Goal: Information Seeking & Learning: Learn about a topic

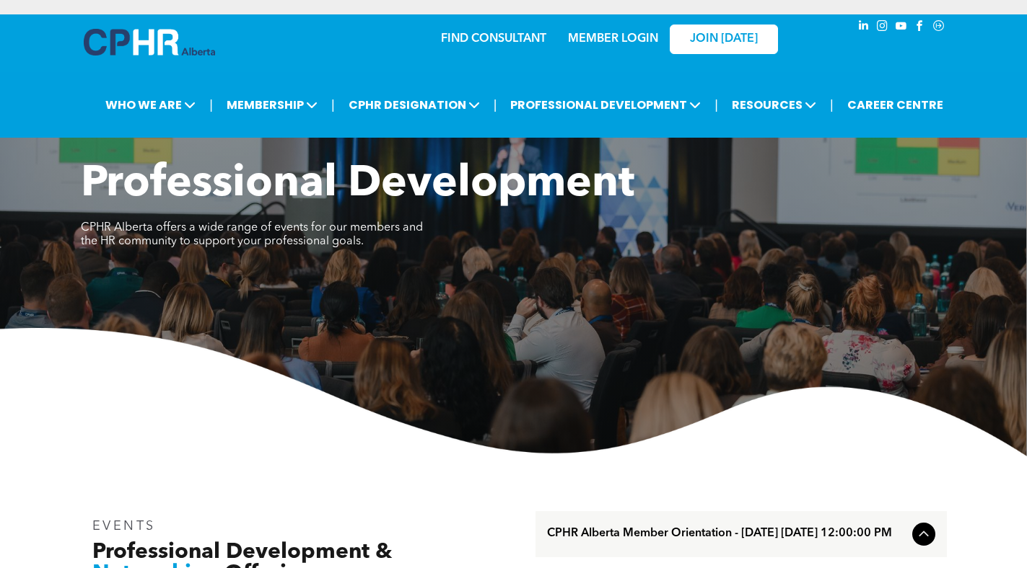
click at [599, 36] on link "MEMBER LOGIN" at bounding box center [613, 39] width 90 height 12
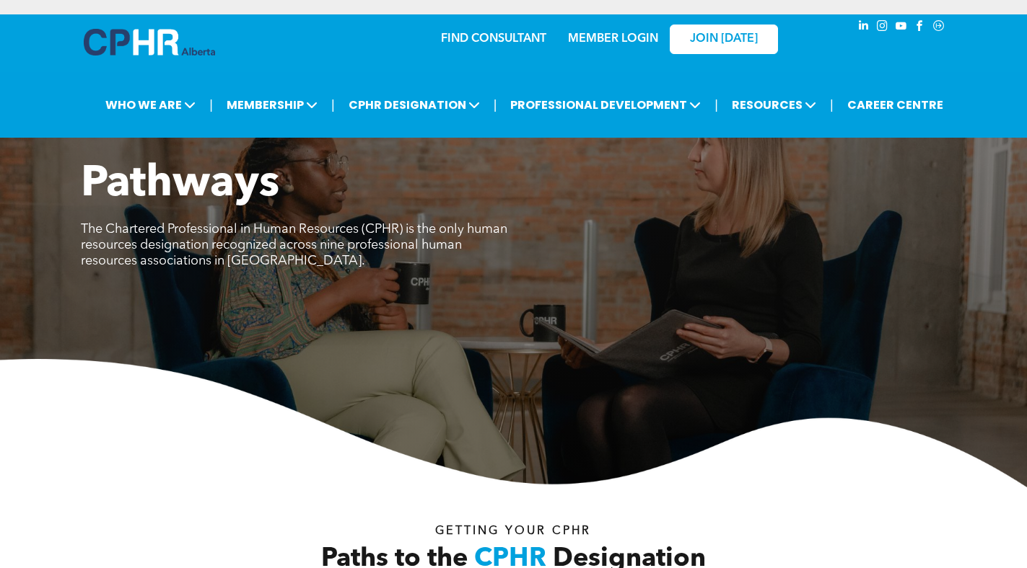
scroll to position [408, 0]
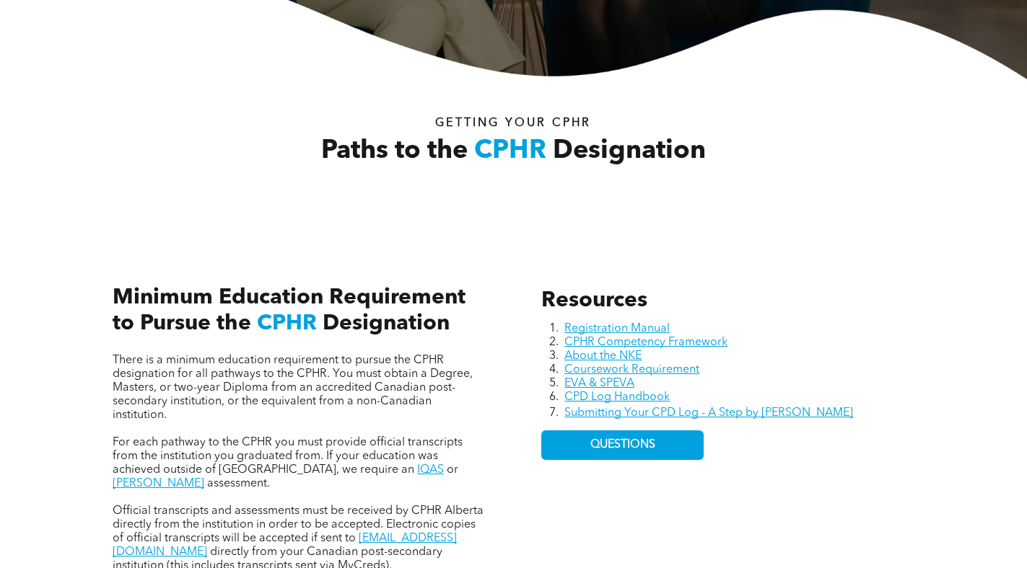
click at [540, 504] on div "Resources Registration Manual CPHR Competency Framework About the NKE Coursewor…" at bounding box center [728, 430] width 396 height 309
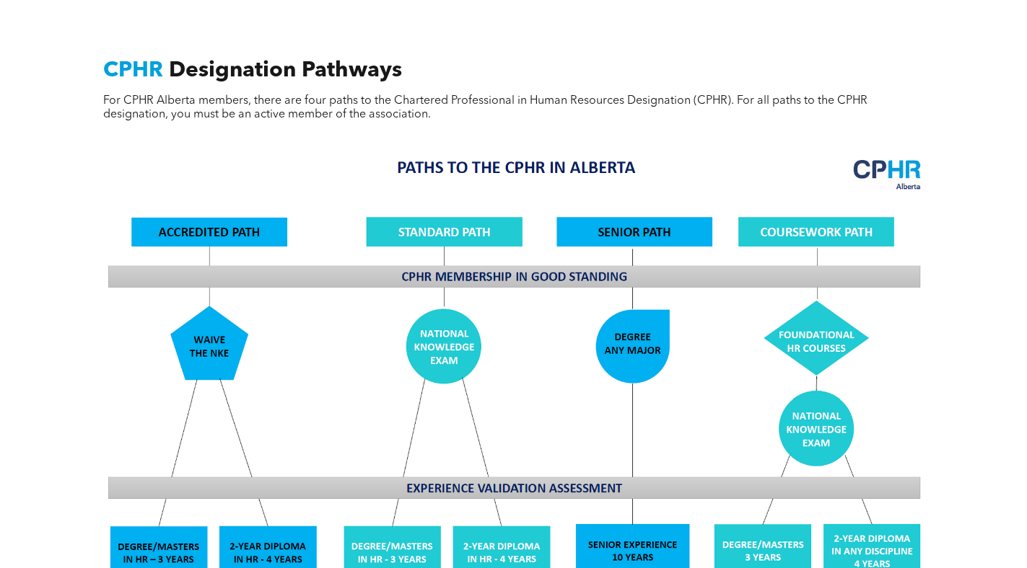
scroll to position [1370, 0]
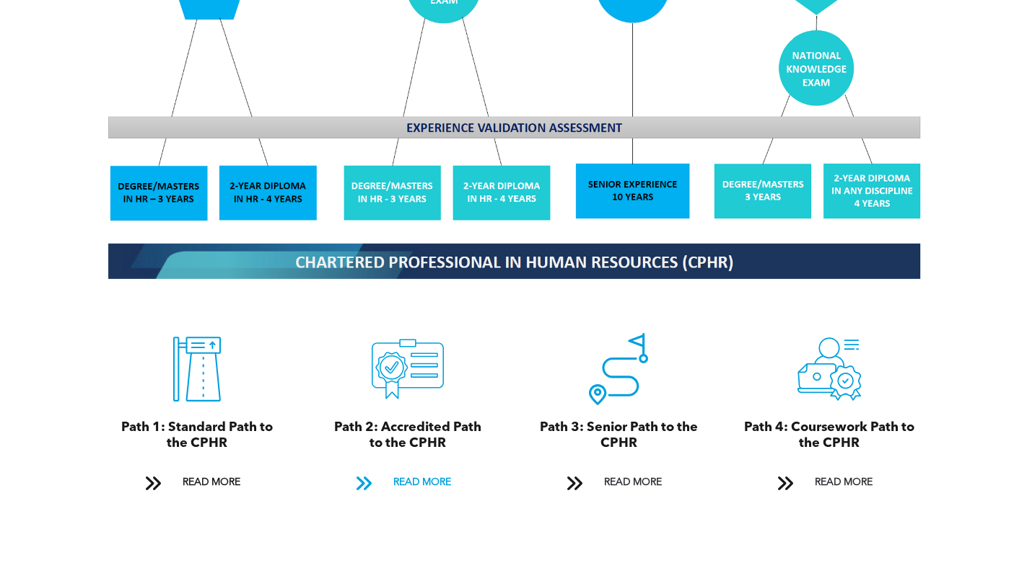
click at [418, 473] on span "READ MORE" at bounding box center [422, 483] width 68 height 27
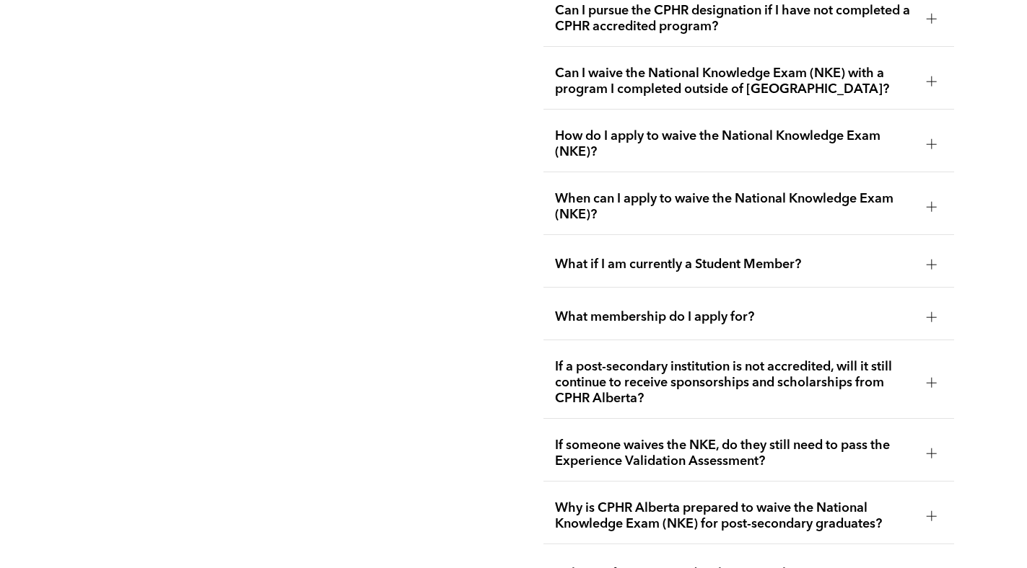
scroll to position [2514, 0]
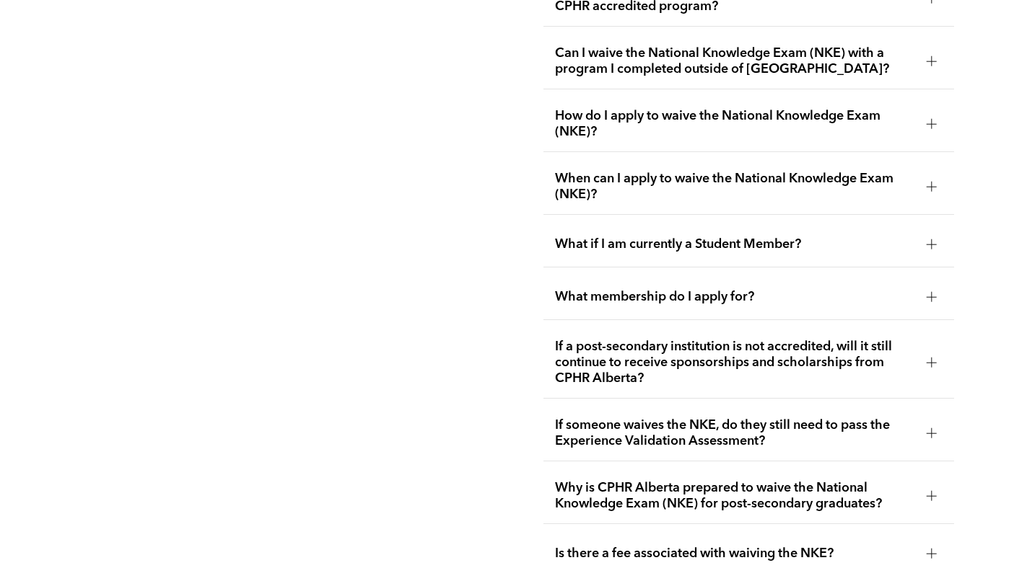
click at [659, 289] on span "What membership do I apply for?" at bounding box center [735, 297] width 360 height 16
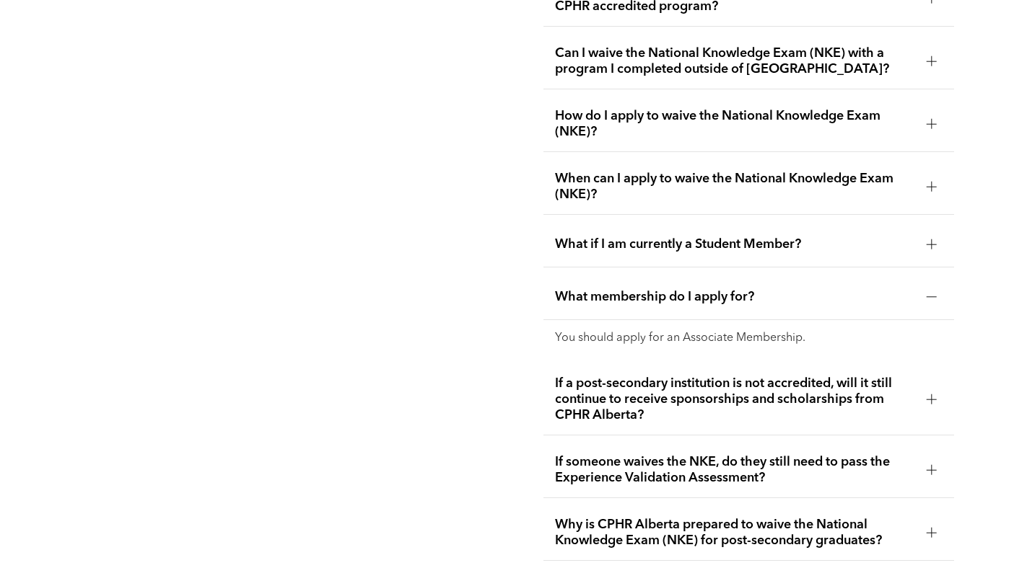
click at [662, 289] on span "What membership do I apply for?" at bounding box center [735, 297] width 360 height 16
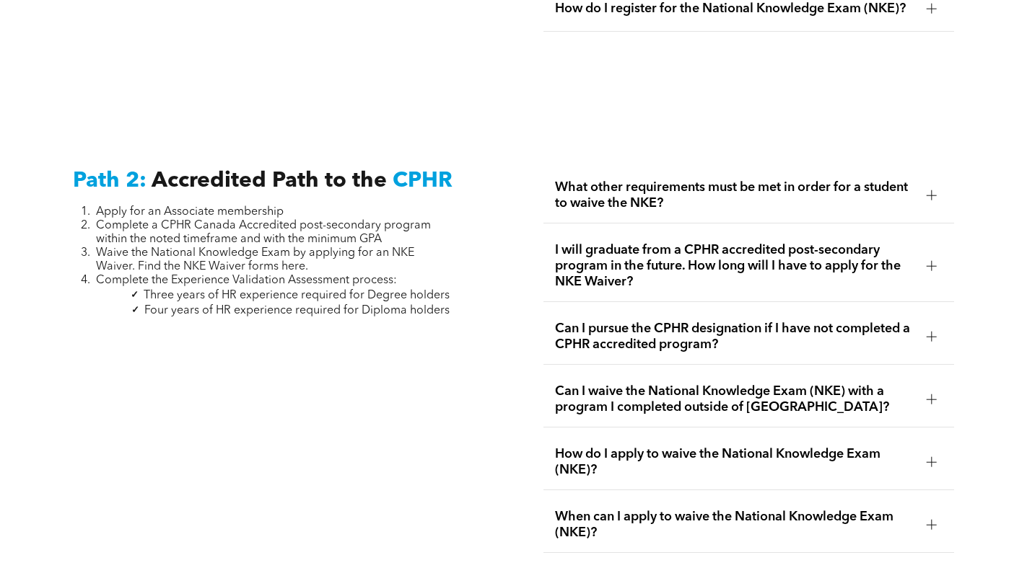
scroll to position [2034, 0]
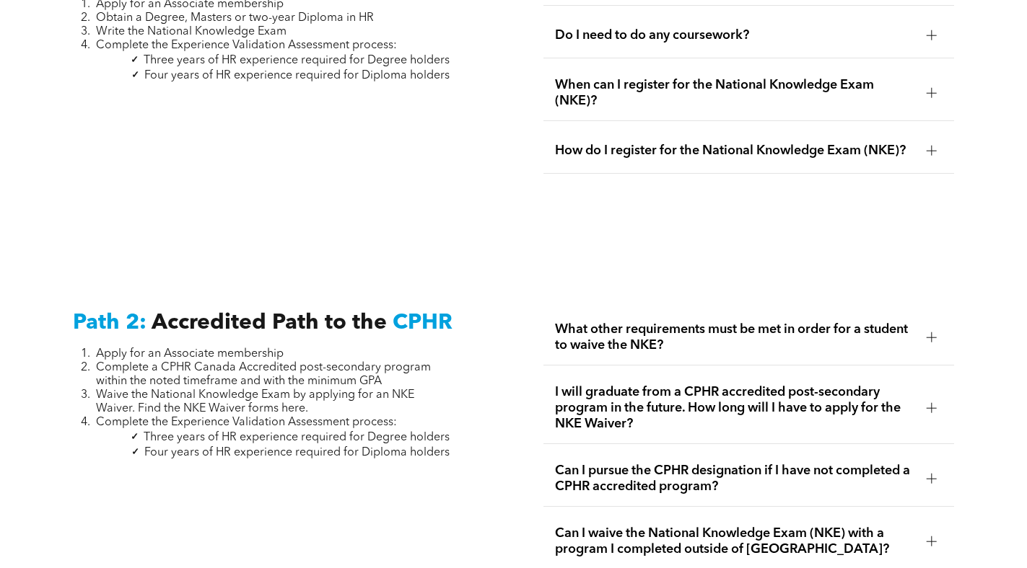
click at [296, 392] on span "Waive the National Knowledge Exam by applying for an NKE Waiver. Find the NKE W…" at bounding box center [255, 402] width 318 height 25
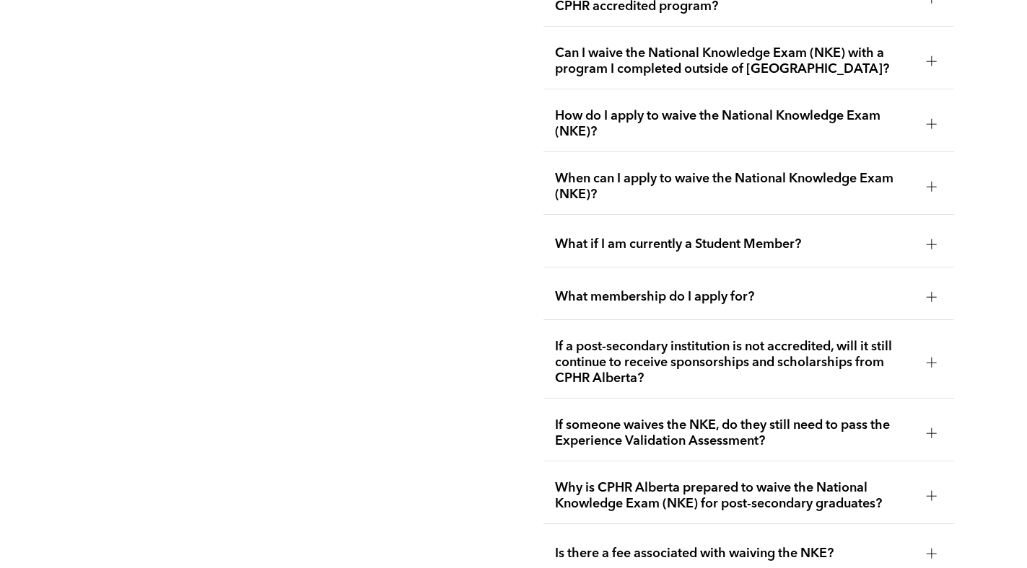
scroll to position [2635, 0]
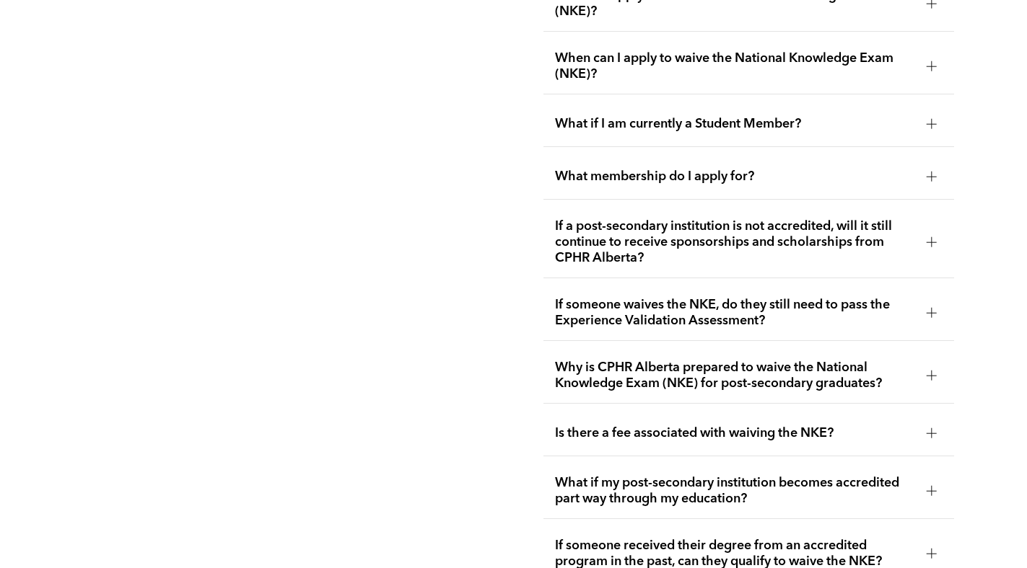
click at [656, 360] on span "Why is CPHR Alberta prepared to waive the National Knowledge Exam (NKE) for pos…" at bounding box center [735, 376] width 360 height 32
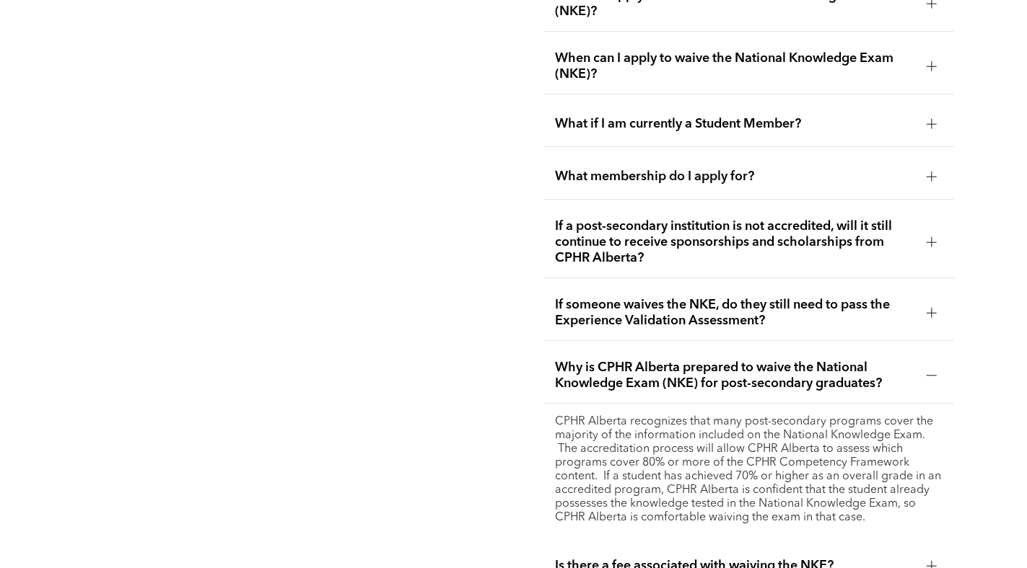
click at [656, 360] on span "Why is CPHR Alberta prepared to waive the National Knowledge Exam (NKE) for pos…" at bounding box center [735, 376] width 360 height 32
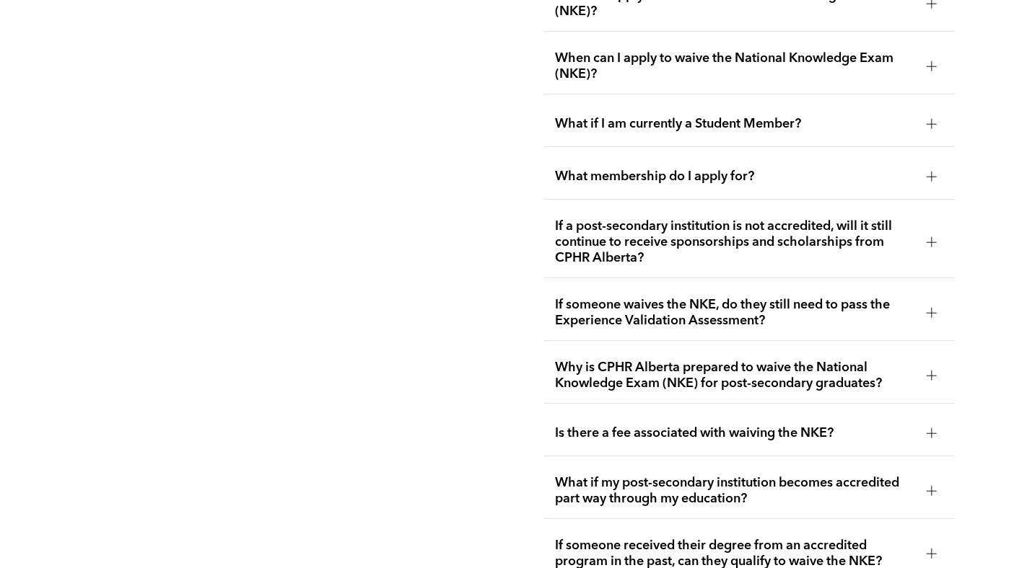
scroll to position [2755, 0]
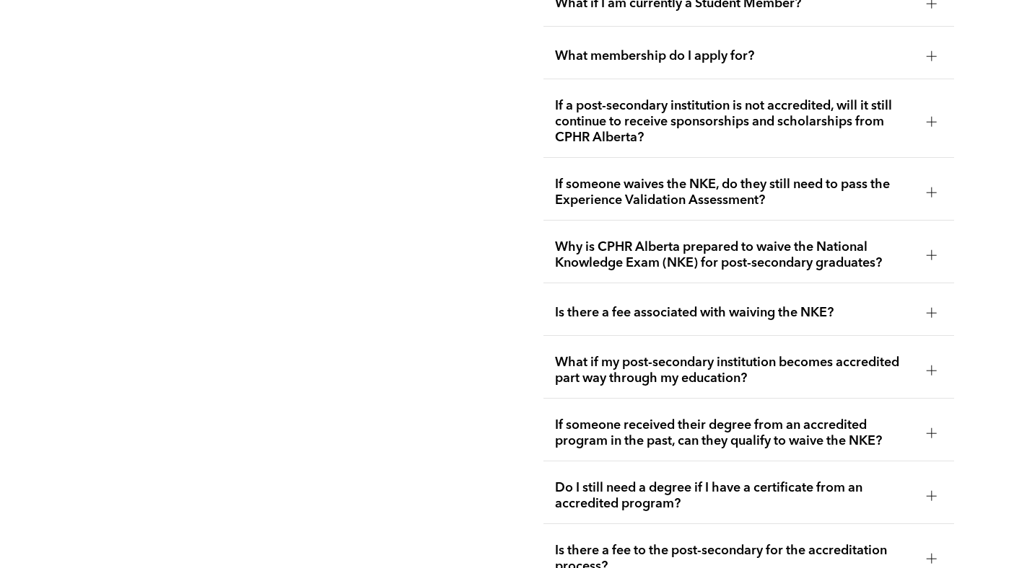
click at [653, 305] on span "Is there a fee associated with waiving the NKE?" at bounding box center [735, 313] width 360 height 16
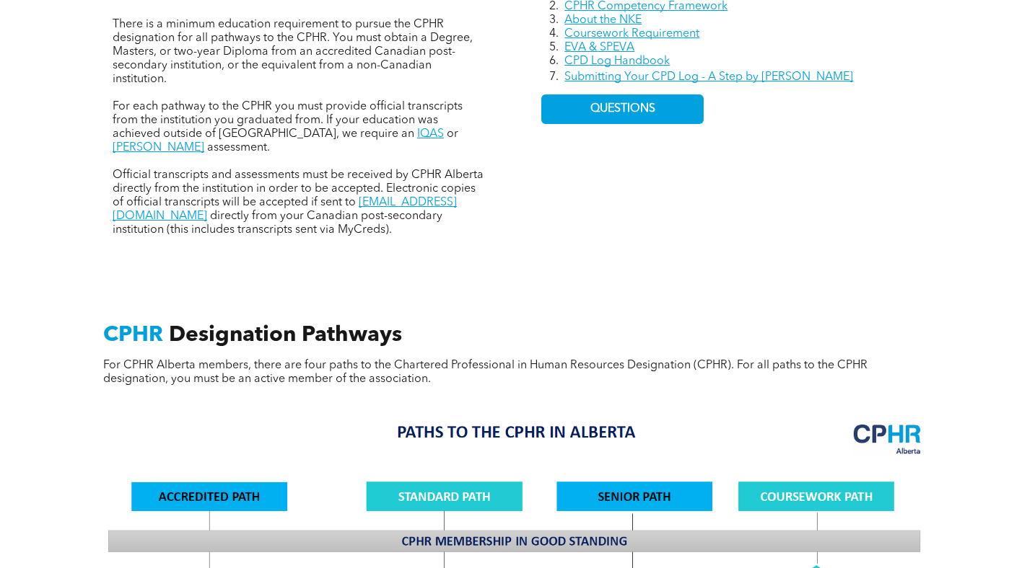
scroll to position [454, 0]
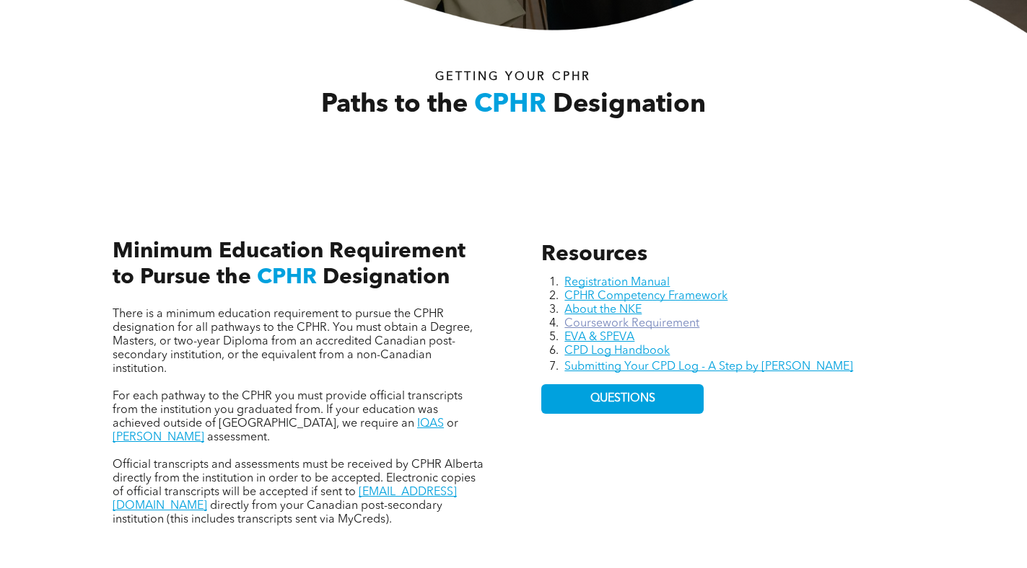
click at [629, 328] on link "Coursework Requirement" at bounding box center [631, 324] width 135 height 12
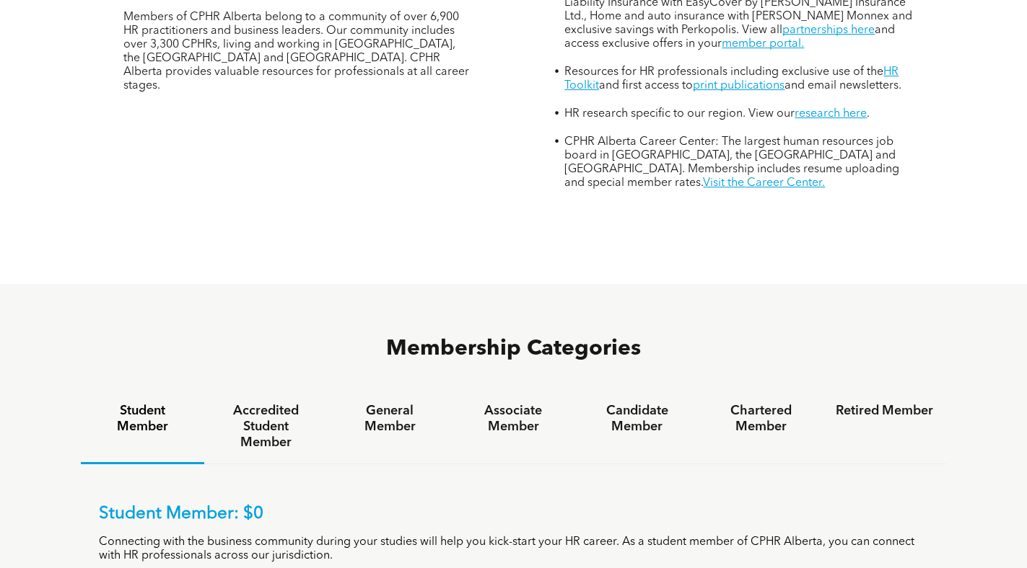
scroll to position [721, 0]
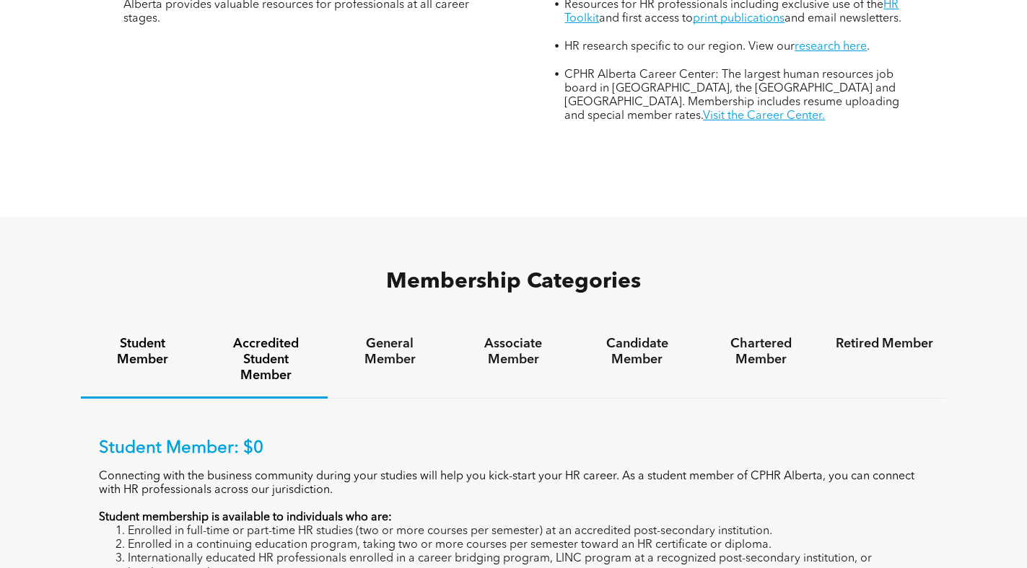
click at [307, 336] on h4 "Accredited Student Member" at bounding box center [265, 360] width 97 height 48
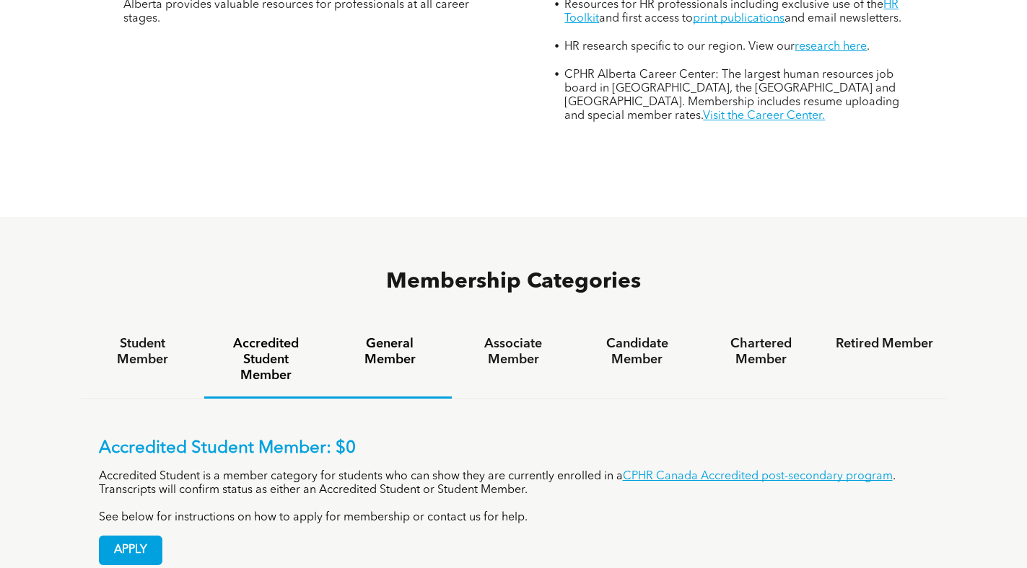
click at [390, 336] on h4 "General Member" at bounding box center [388, 352] width 97 height 32
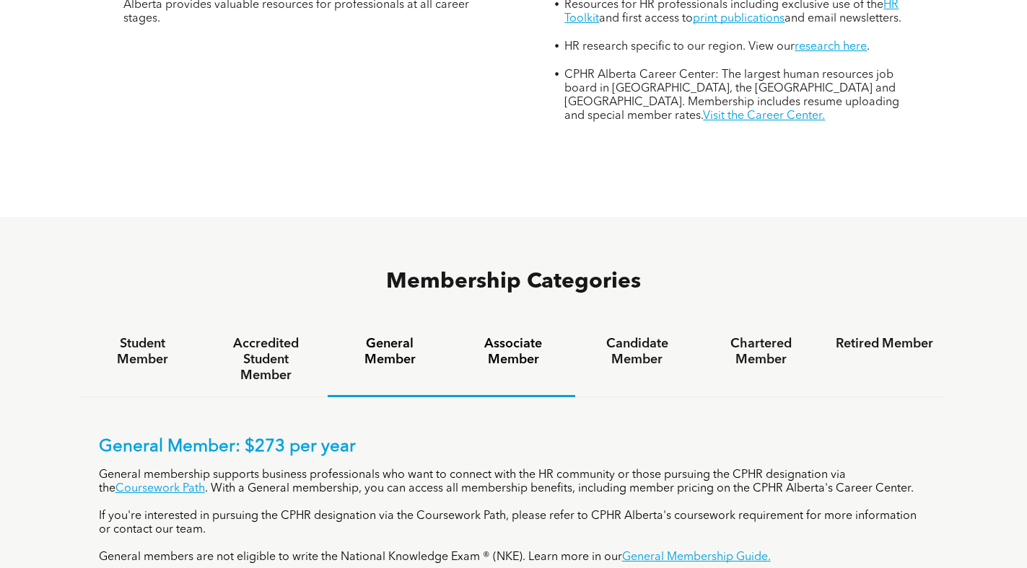
click at [491, 336] on h4 "Associate Member" at bounding box center [513, 352] width 97 height 32
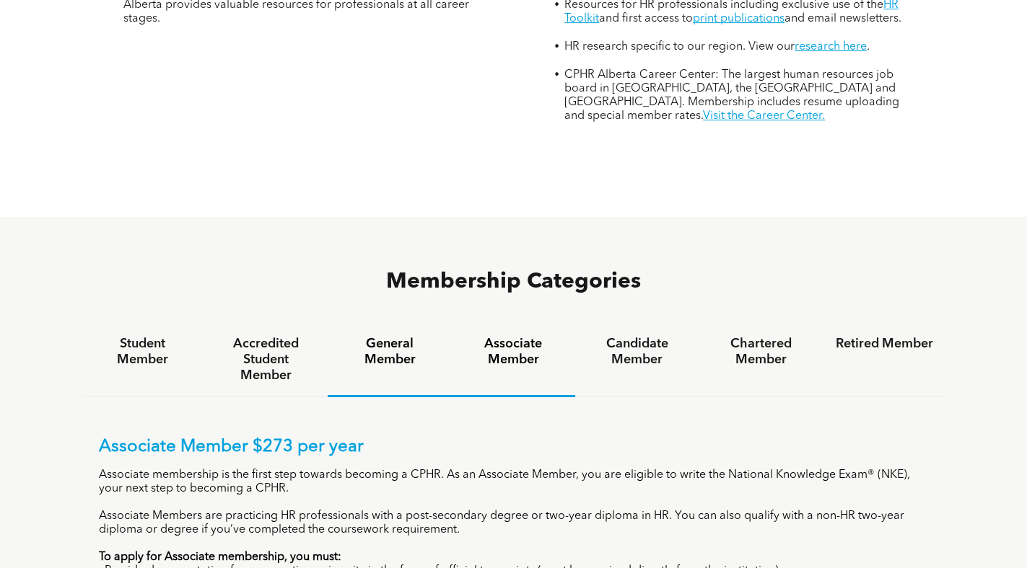
click at [395, 336] on h4 "General Member" at bounding box center [388, 352] width 97 height 32
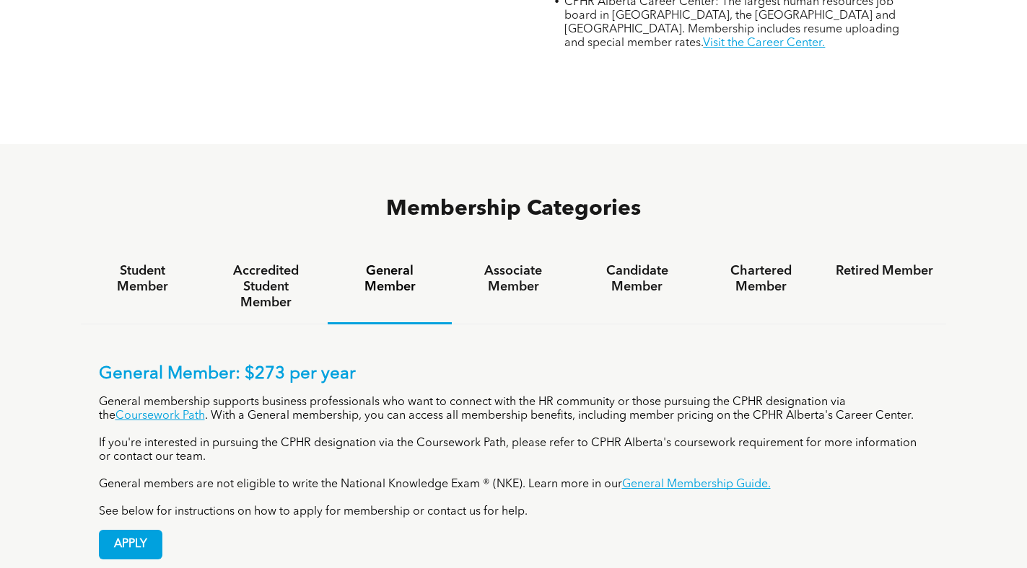
scroll to position [842, 0]
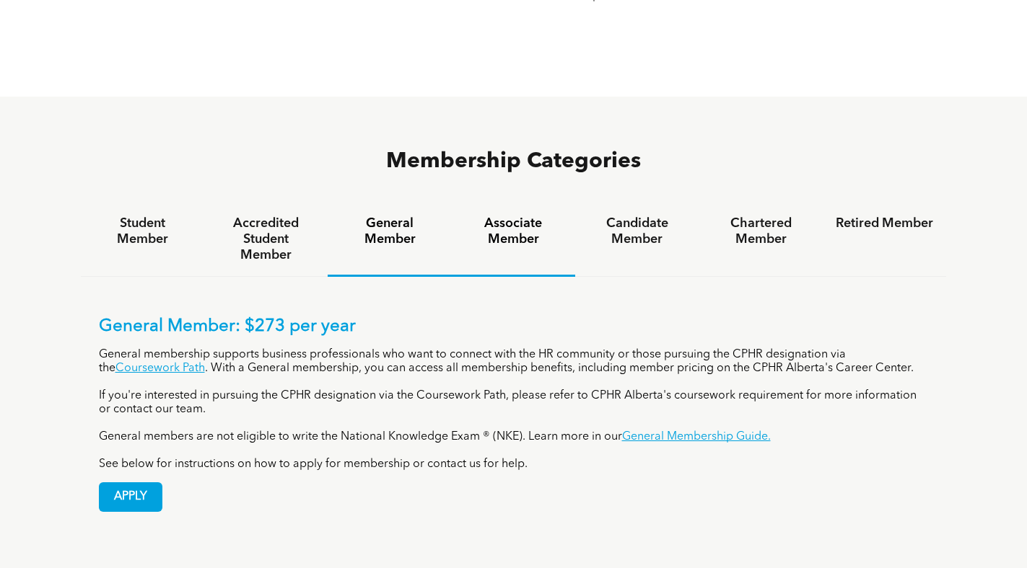
click at [527, 216] on h4 "Associate Member" at bounding box center [513, 232] width 97 height 32
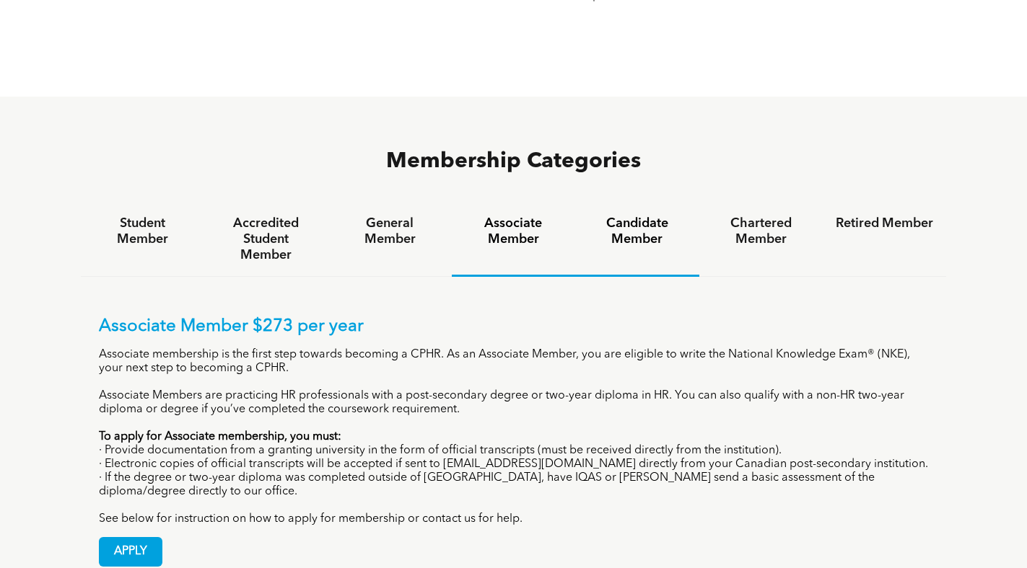
click at [649, 216] on h4 "Candidate Member" at bounding box center [636, 232] width 97 height 32
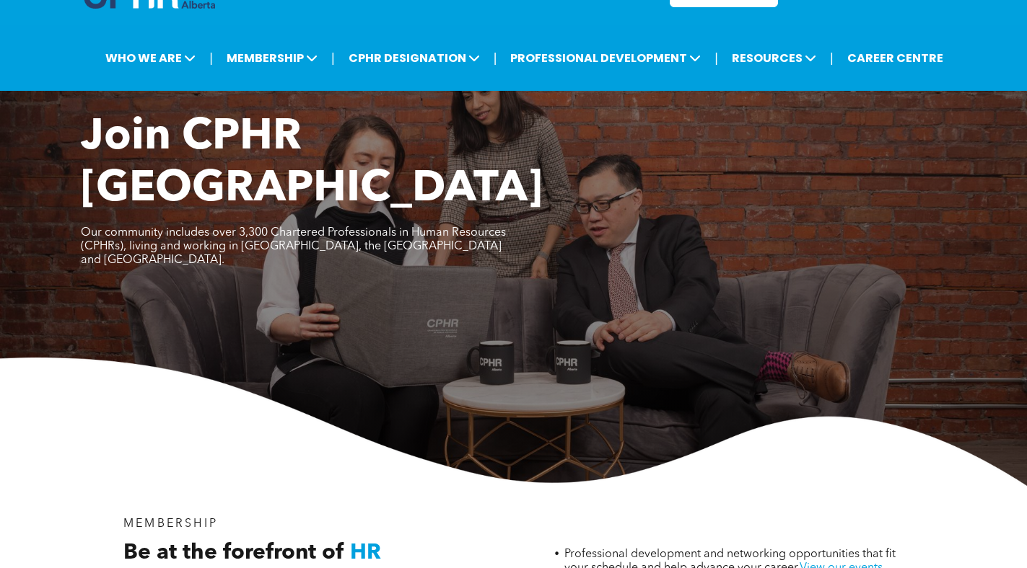
scroll to position [0, 0]
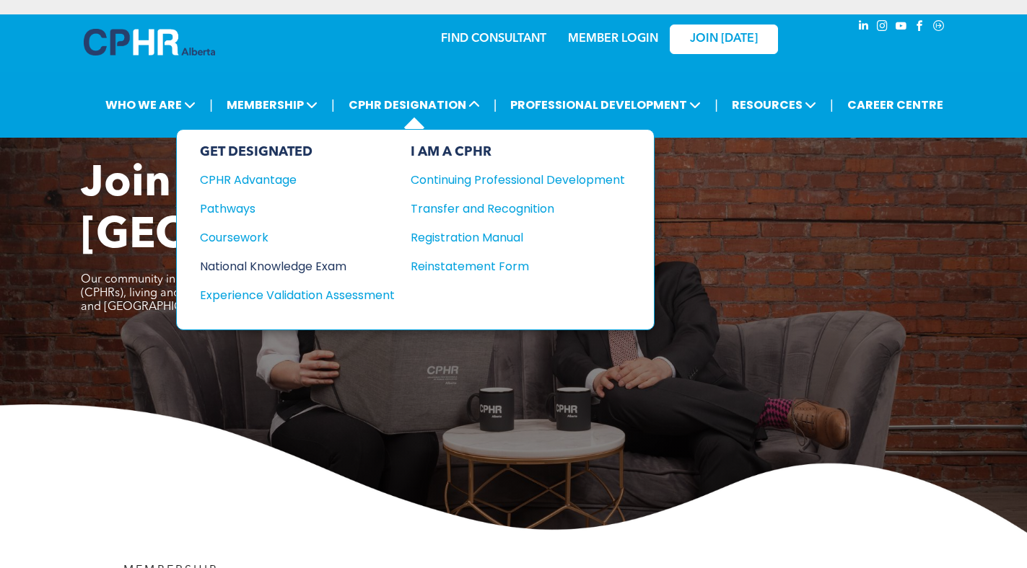
click at [252, 265] on div "National Knowledge Exam" at bounding box center [287, 267] width 175 height 18
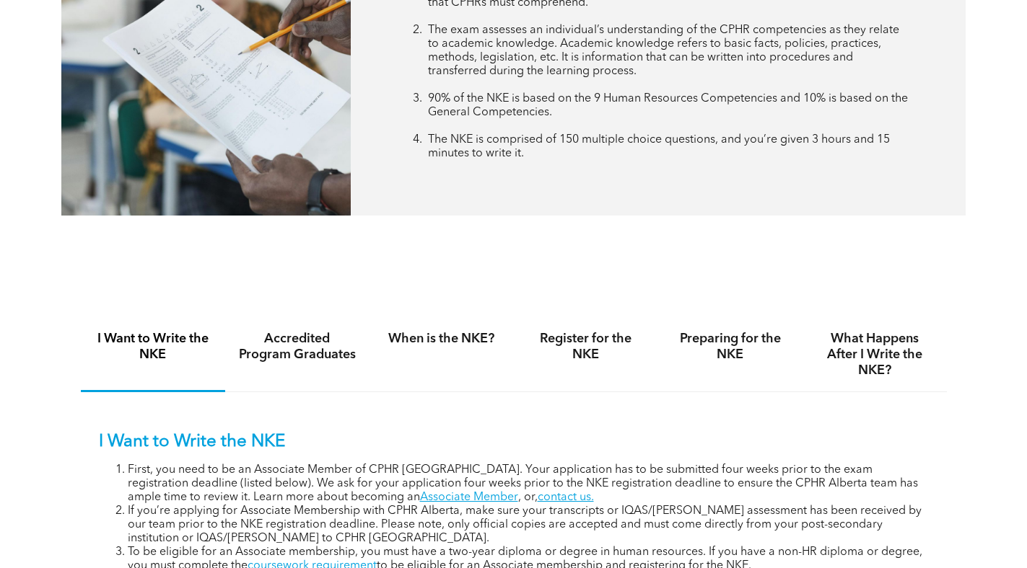
scroll to position [842, 0]
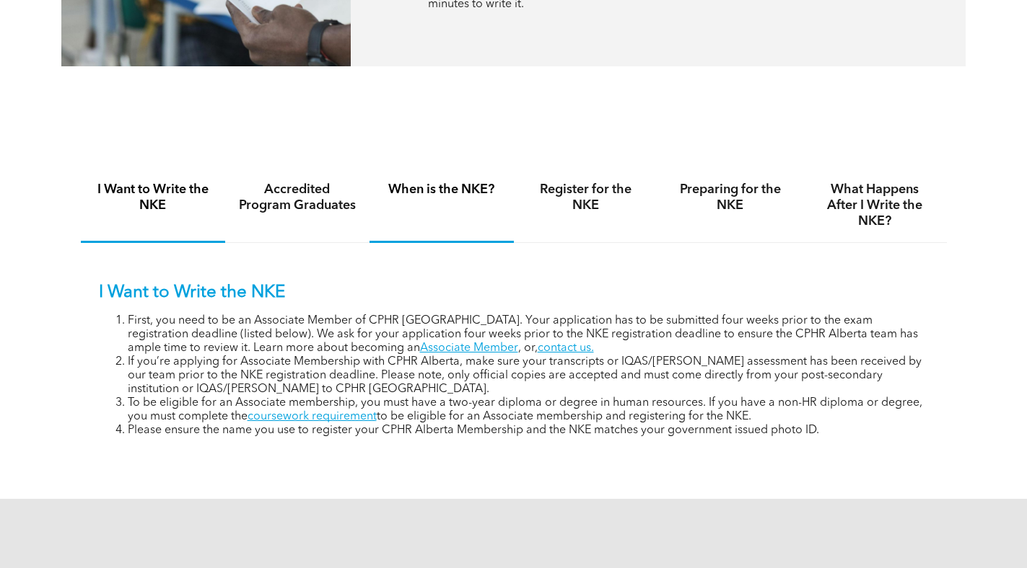
click at [457, 207] on div "When is the NKE?" at bounding box center [441, 206] width 144 height 74
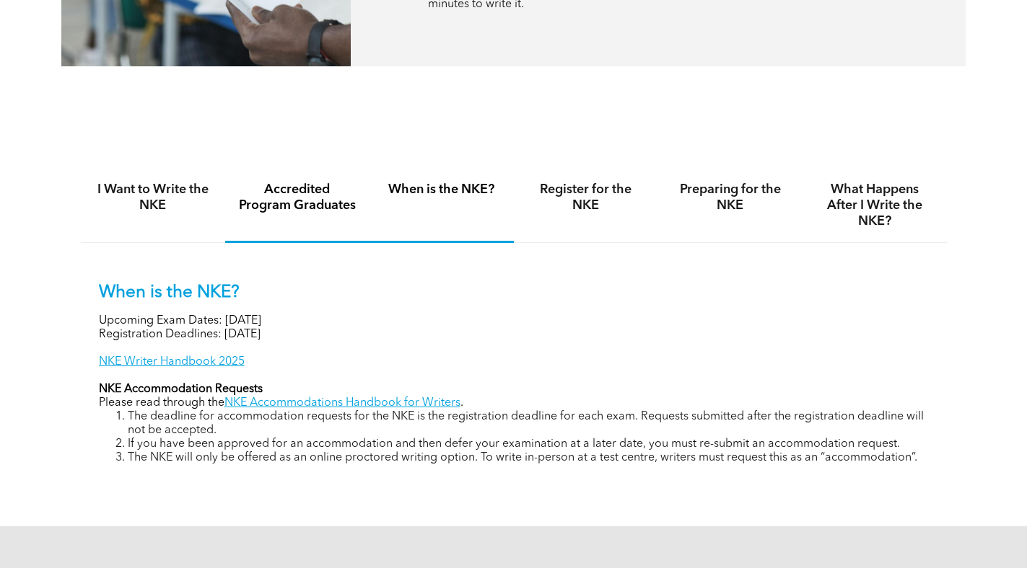
click at [270, 193] on h4 "Accredited Program Graduates" at bounding box center [297, 198] width 118 height 32
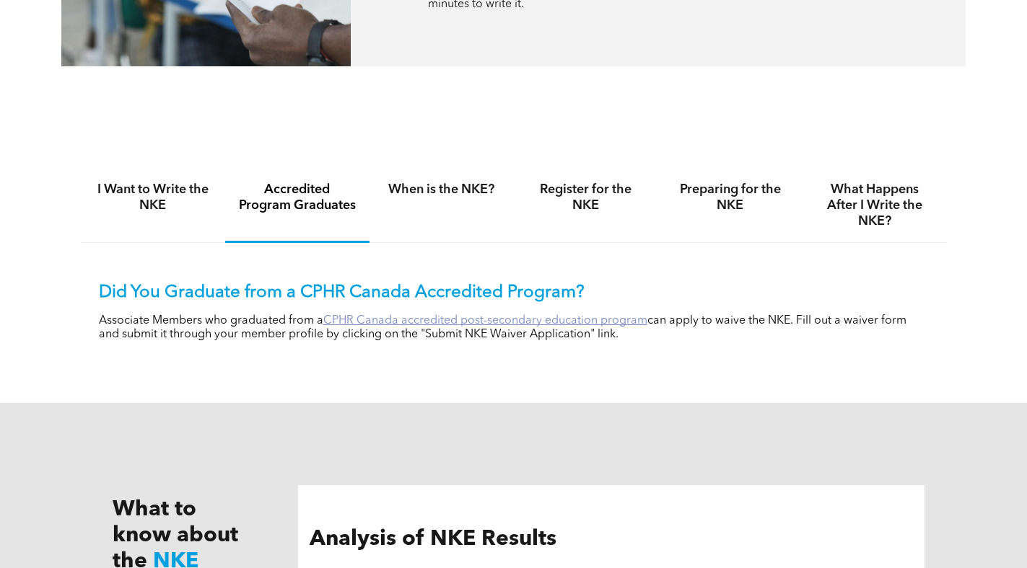
click at [349, 318] on link "CPHR Canada accredited post-secondary education program" at bounding box center [485, 321] width 324 height 12
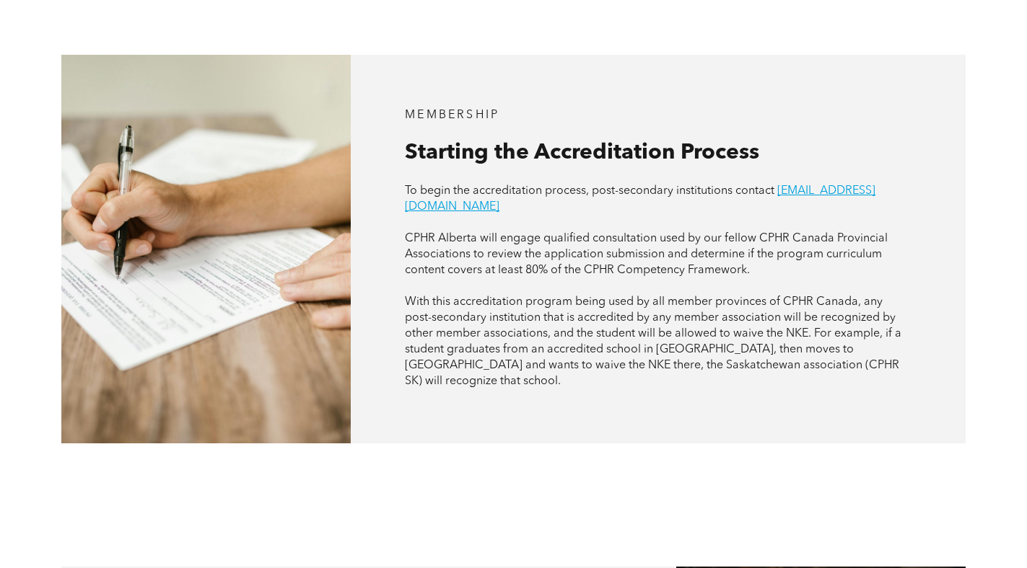
scroll to position [1203, 0]
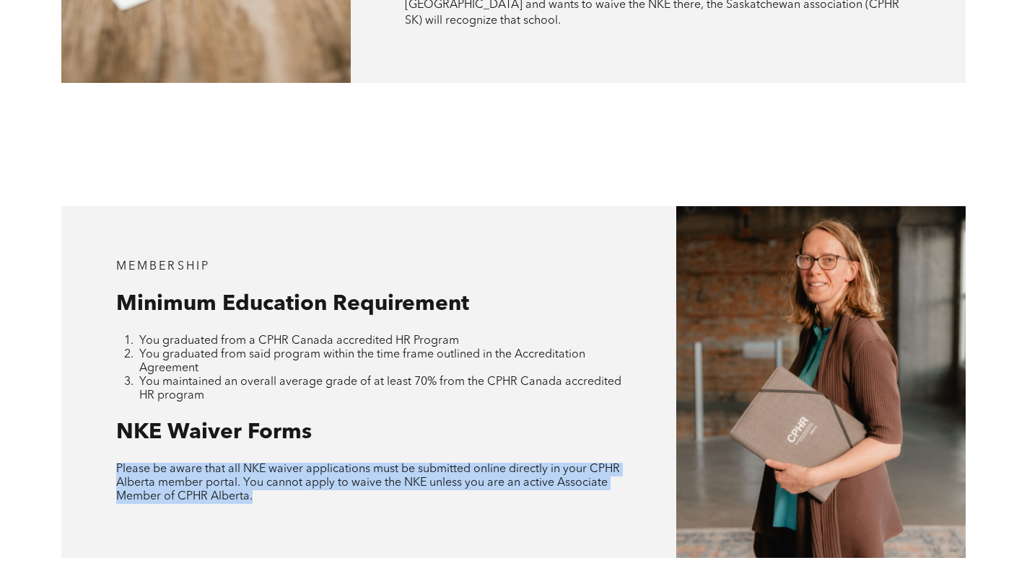
drag, startPoint x: 296, startPoint y: 455, endPoint x: 115, endPoint y: 429, distance: 182.9
click at [115, 429] on div "MEMBERSHIP Minimum Education Requirement You graduated from a CPHR Canada accre…" at bounding box center [368, 382] width 614 height 352
click at [397, 482] on div "MEMBERSHIP Minimum Education Requirement You graduated from a CPHR Canada accre…" at bounding box center [368, 382] width 614 height 352
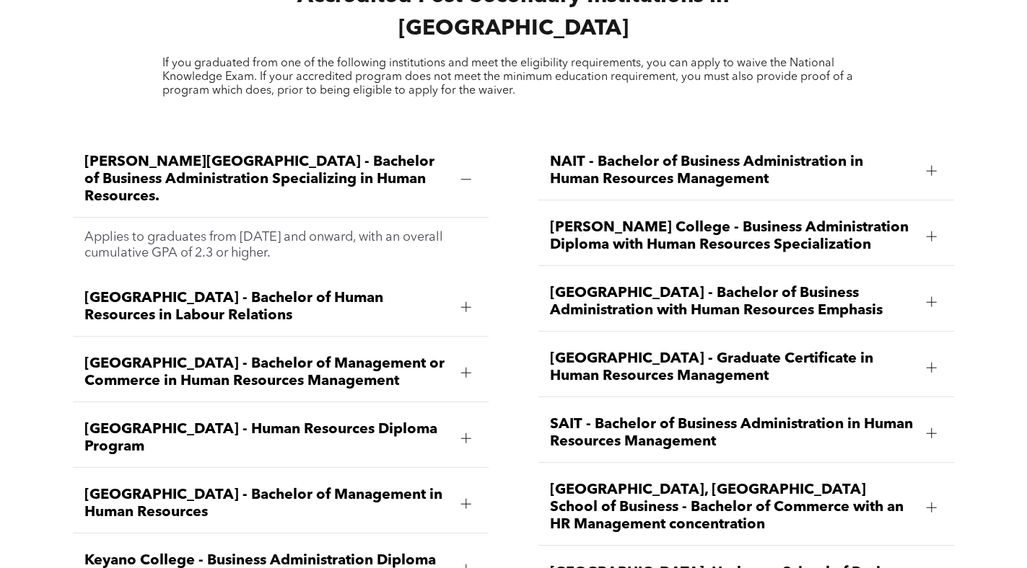
scroll to position [1803, 0]
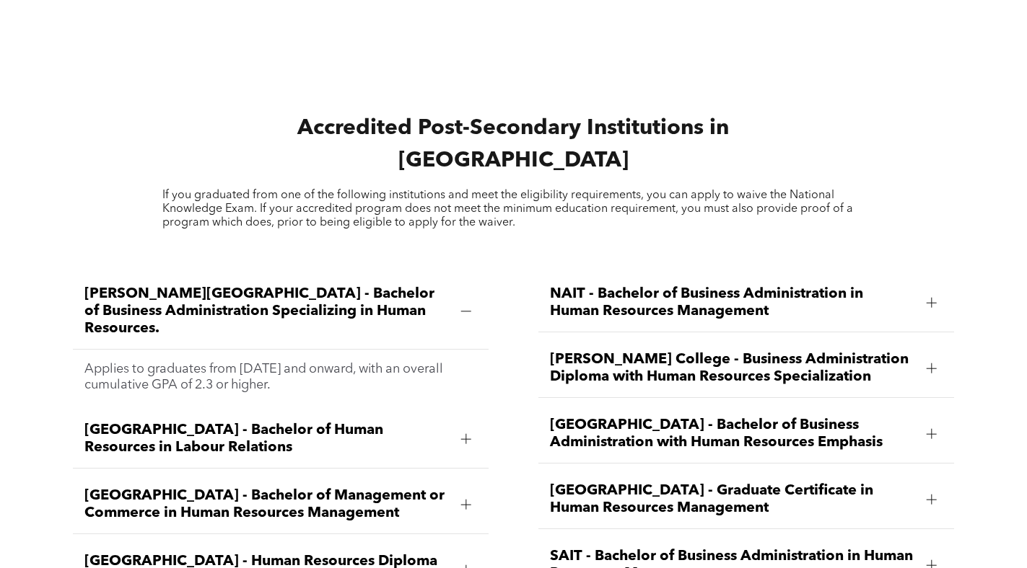
click at [928, 298] on div at bounding box center [931, 303] width 10 height 10
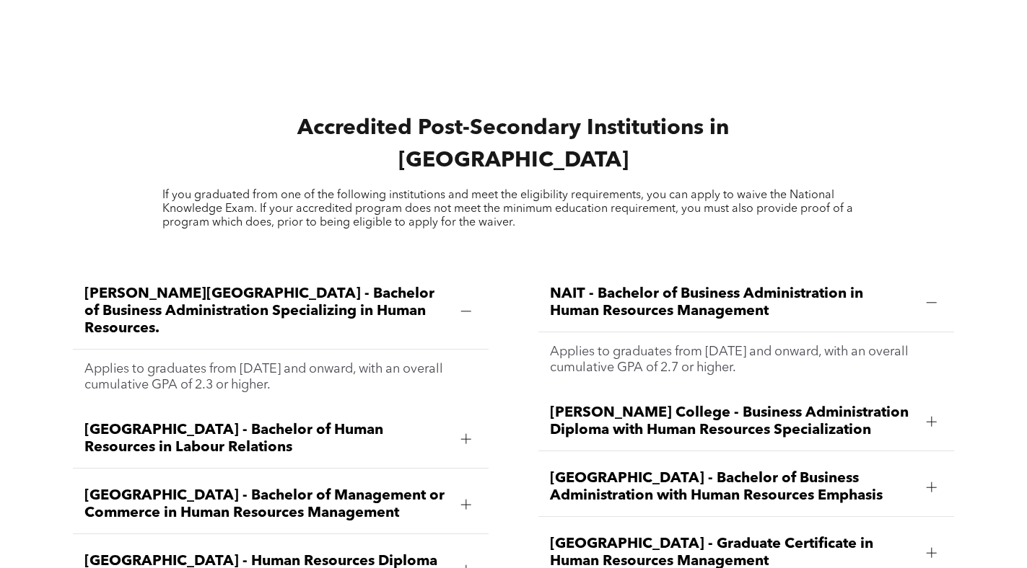
click at [928, 298] on div at bounding box center [931, 303] width 10 height 10
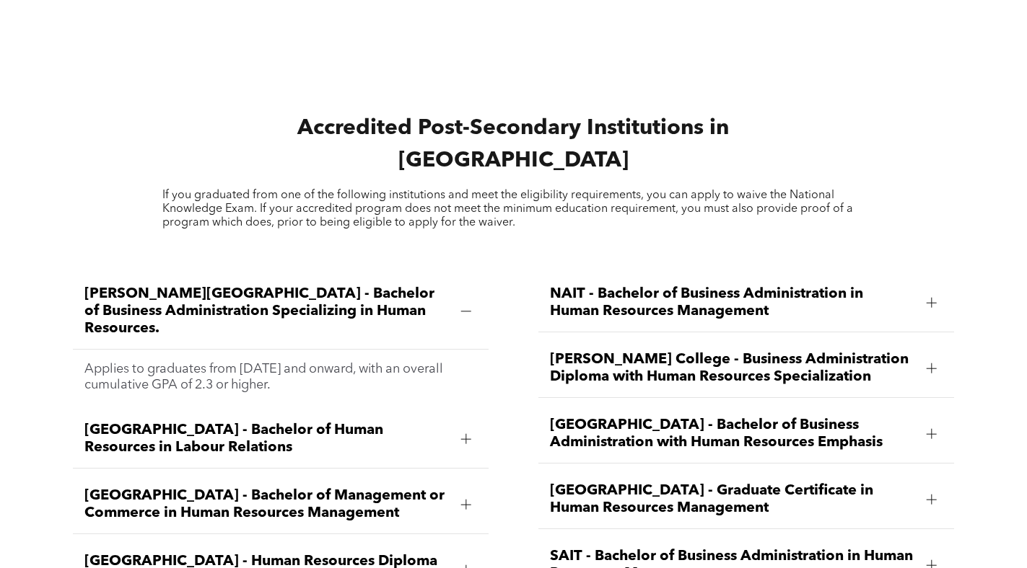
click at [928, 298] on div at bounding box center [931, 303] width 10 height 10
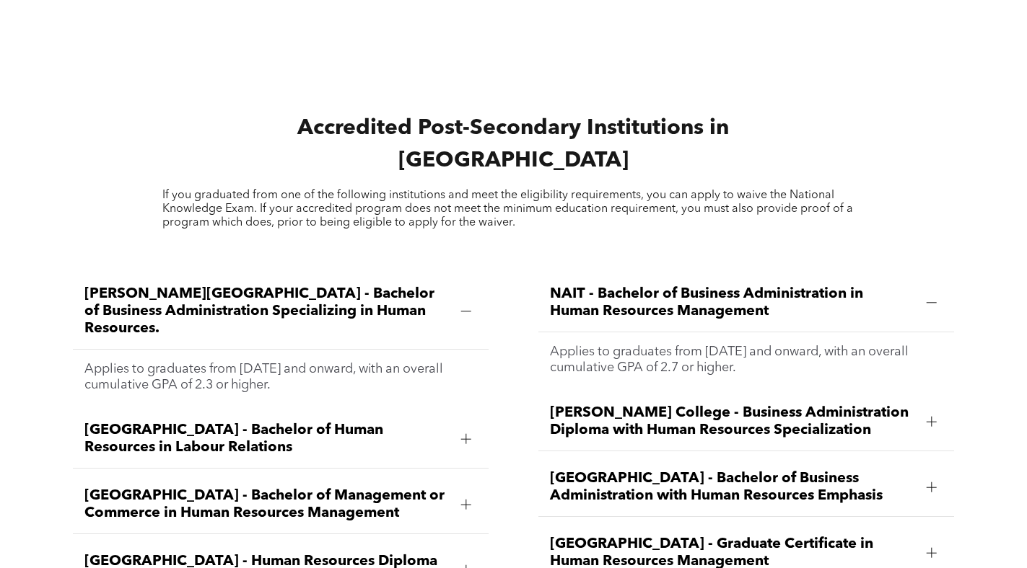
click at [928, 298] on div at bounding box center [931, 303] width 10 height 10
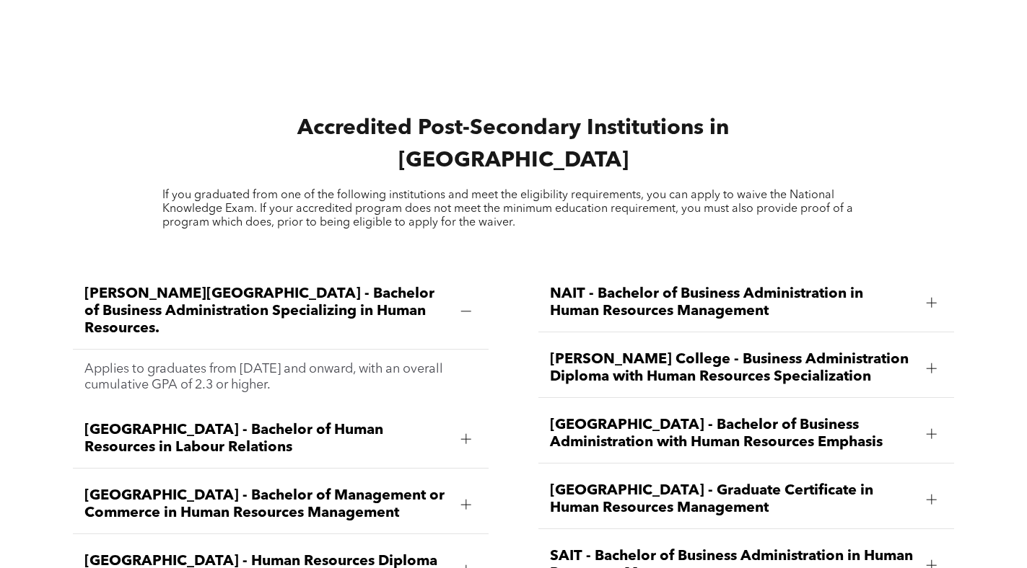
click at [935, 298] on div at bounding box center [931, 303] width 10 height 10
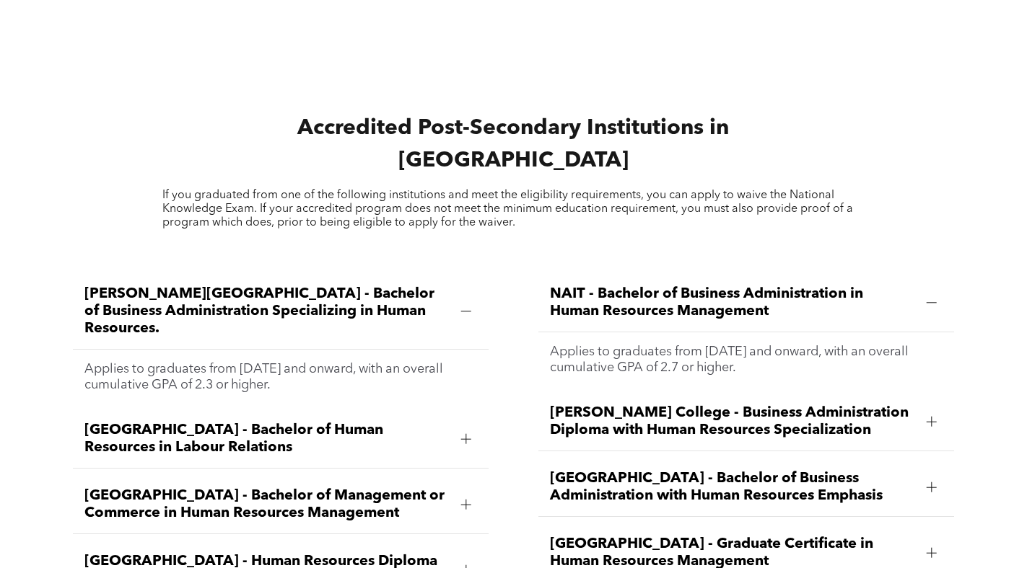
click at [935, 298] on div at bounding box center [931, 303] width 10 height 10
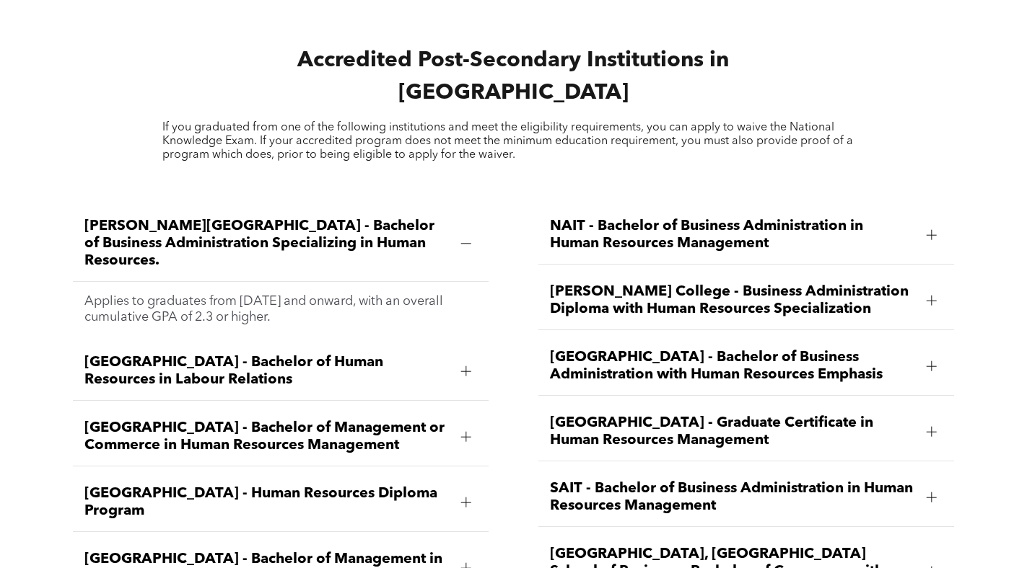
scroll to position [1871, 0]
click at [716, 218] on span "NAIT - Bachelor of Business Administration in Human Resources Management" at bounding box center [732, 235] width 364 height 35
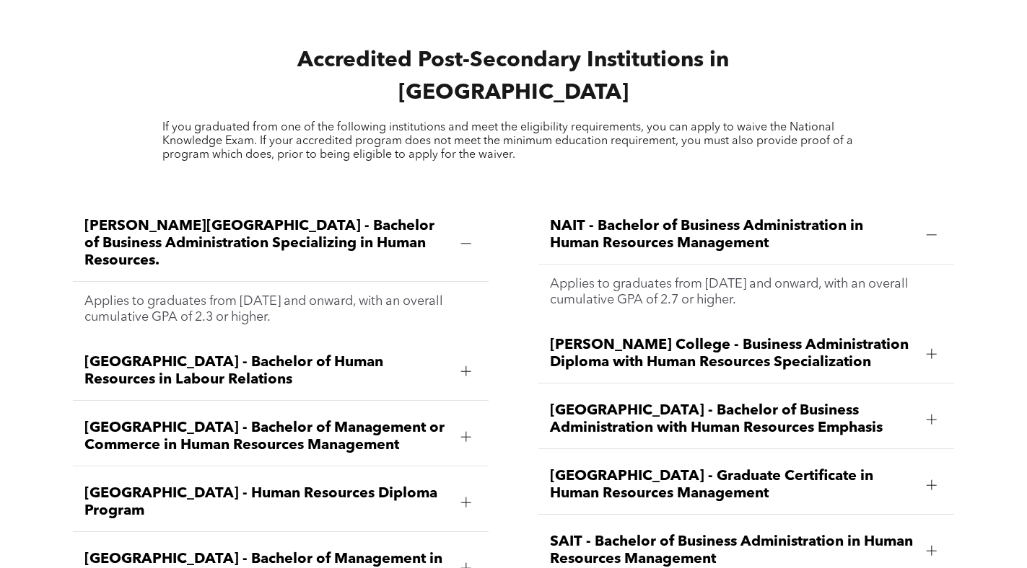
drag, startPoint x: 748, startPoint y: 256, endPoint x: 613, endPoint y: 262, distance: 135.0
click at [613, 265] on div "Applies to graduates from [DATE] and onward, with an overall cumulative GPA of …" at bounding box center [745, 292] width 415 height 55
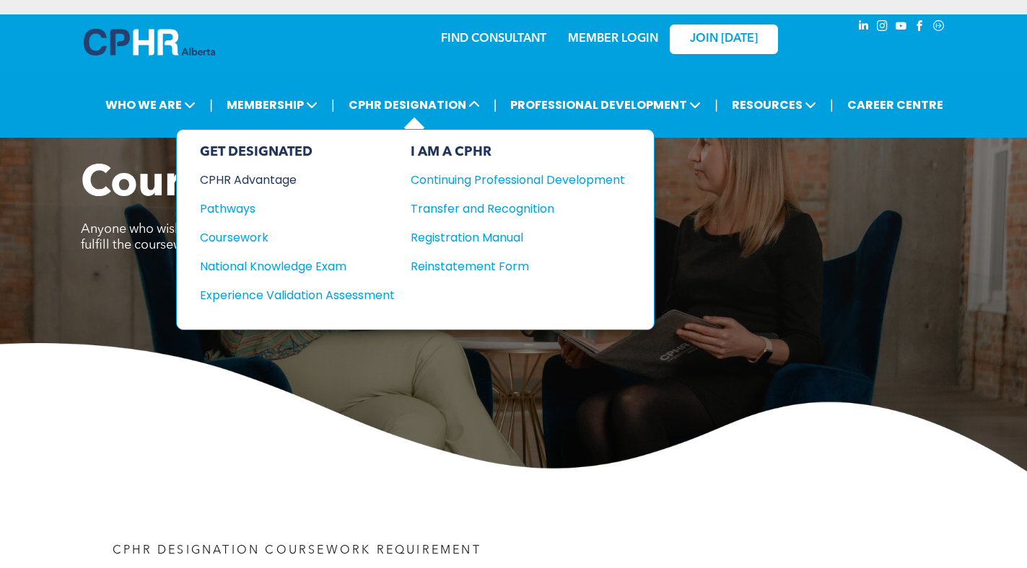
click at [251, 177] on div "CPHR Advantage" at bounding box center [287, 180] width 175 height 18
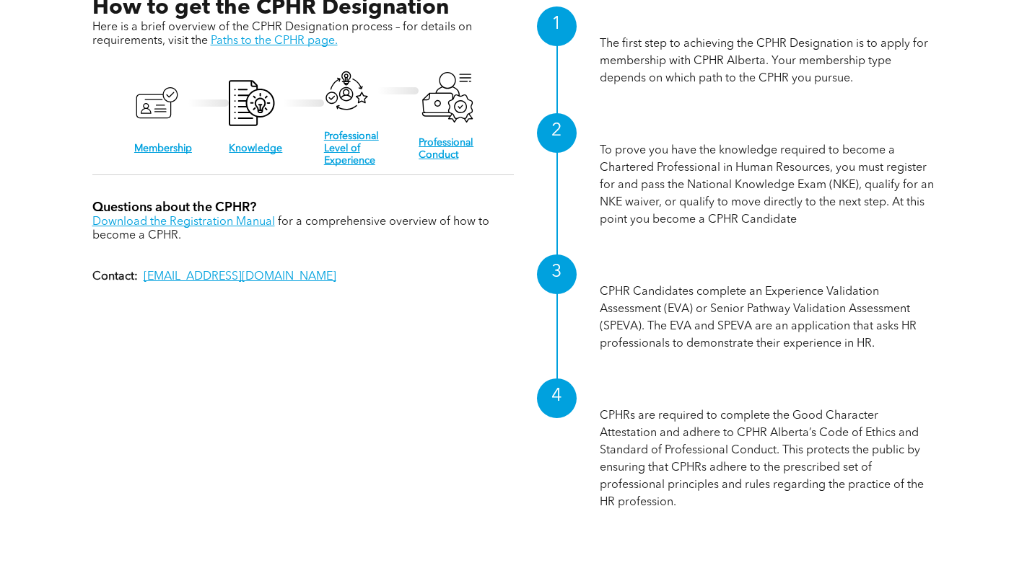
scroll to position [1443, 0]
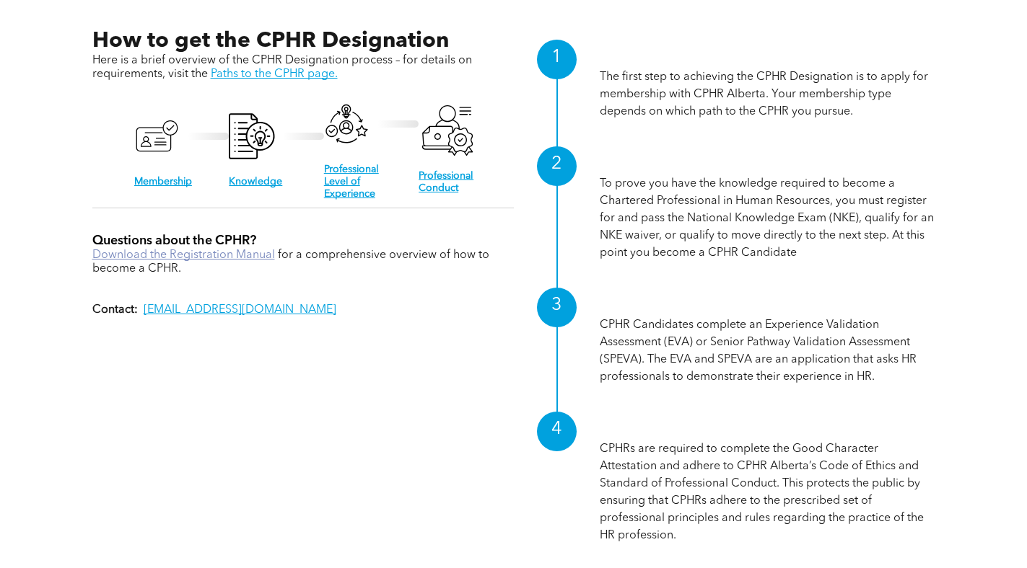
click at [241, 252] on link "Download the Registration Manual" at bounding box center [183, 256] width 183 height 12
drag, startPoint x: 255, startPoint y: 312, endPoint x: 144, endPoint y: 315, distance: 110.4
click at [144, 315] on div "How to get the CPHR Designation Here is a brief overview of the CPHR Designatio…" at bounding box center [513, 293] width 843 height 531
copy link "[EMAIL_ADDRESS][DOMAIN_NAME]"
